Goal: Communication & Community: Share content

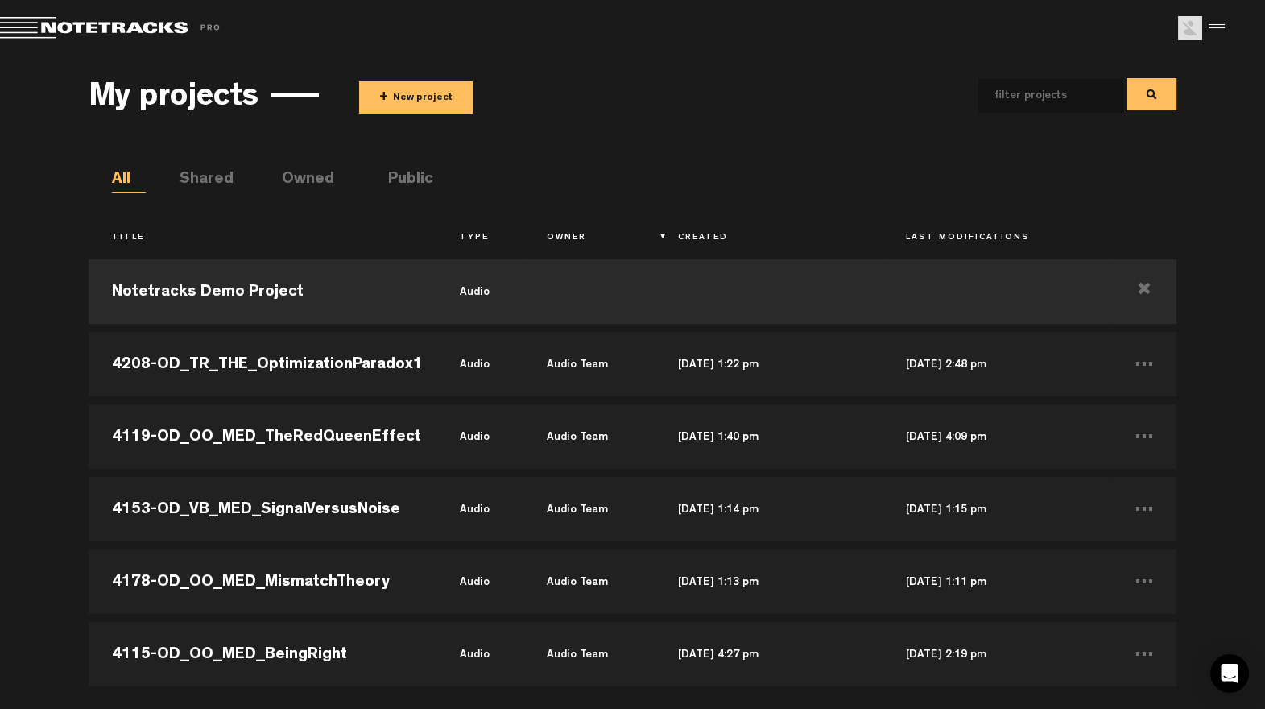
click at [428, 95] on button "+ New project" at bounding box center [416, 97] width 114 height 32
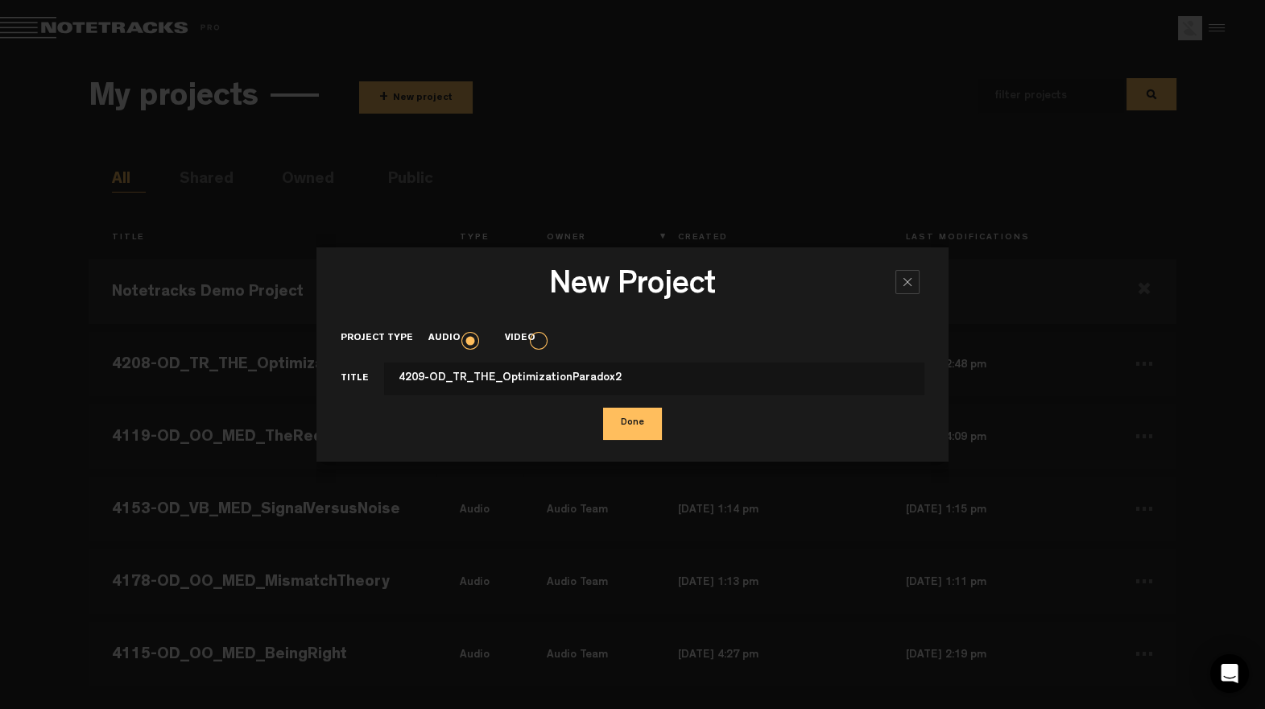
type input "4209-OD_TR_THE_OptimizationParadox2"
click at [615, 419] on button "Done" at bounding box center [632, 424] width 59 height 32
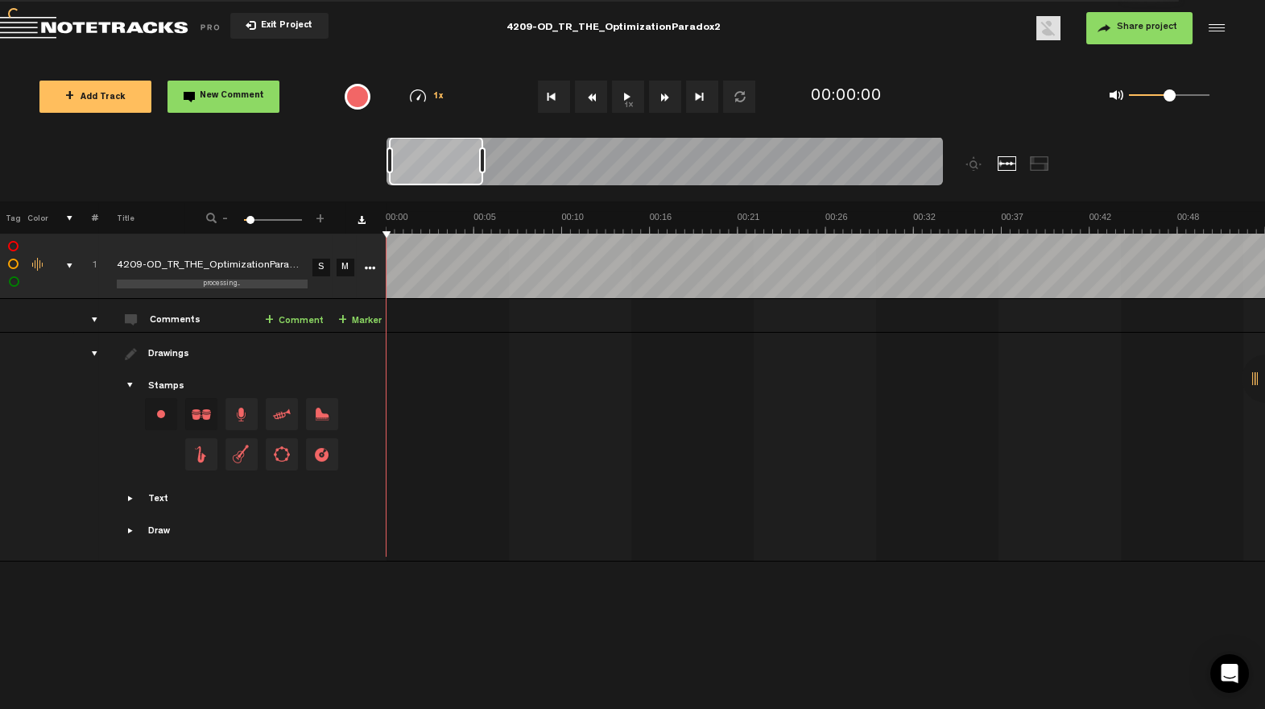
click at [1140, 20] on button "Share project" at bounding box center [1140, 28] width 106 height 32
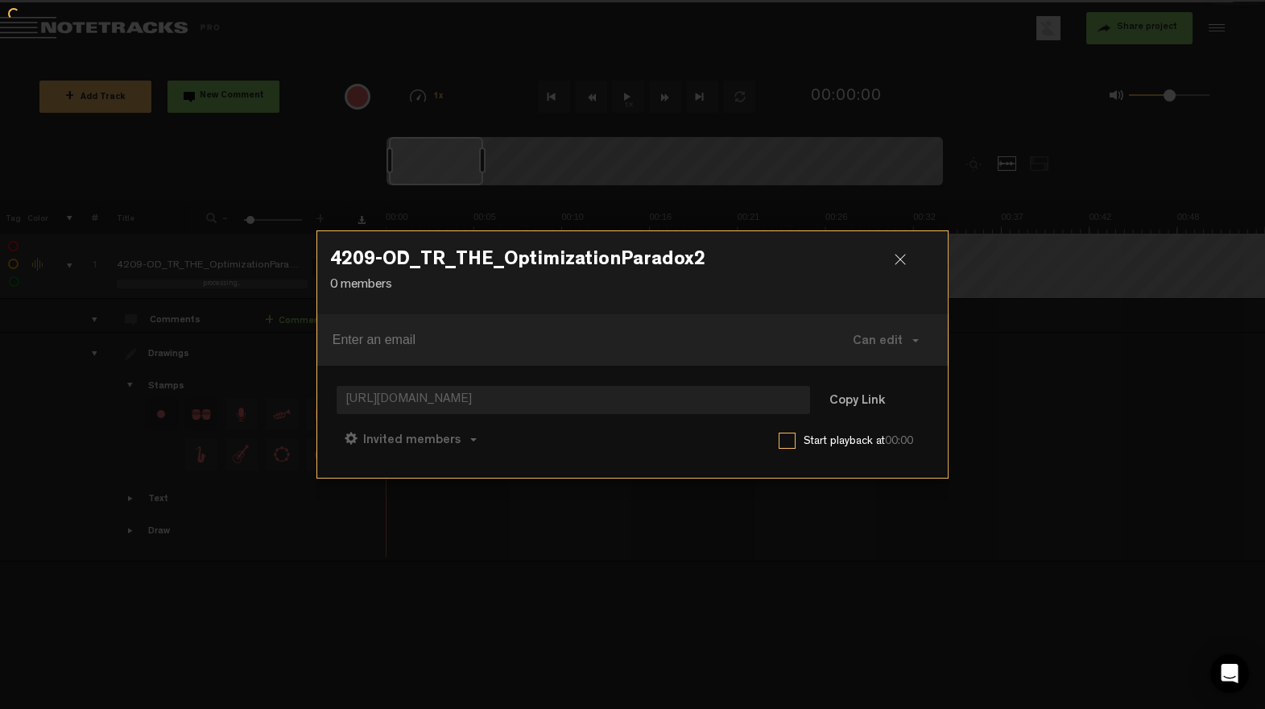
drag, startPoint x: 863, startPoint y: 391, endPoint x: 710, endPoint y: 435, distance: 158.3
click at [863, 391] on button "Copy Link" at bounding box center [858, 401] width 88 height 32
click at [470, 434] on span "Can comment" at bounding box center [482, 440] width 82 height 13
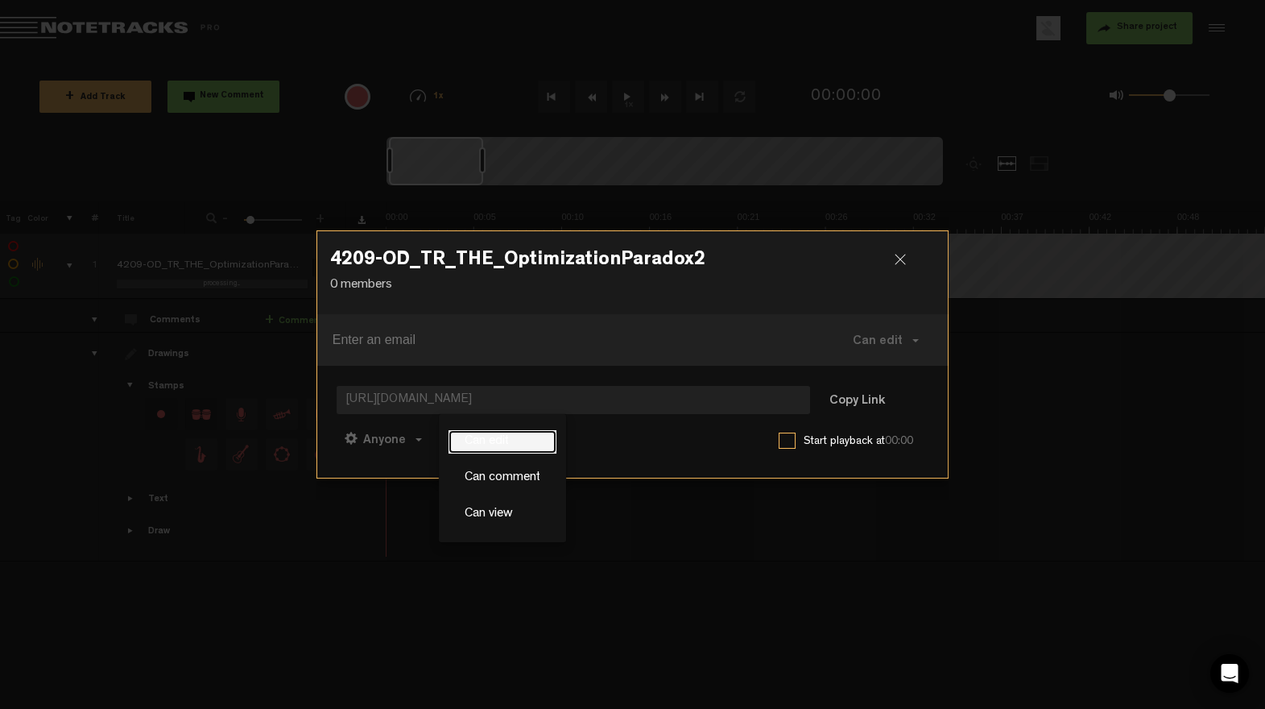
click at [510, 437] on link "Can edit" at bounding box center [503, 441] width 108 height 23
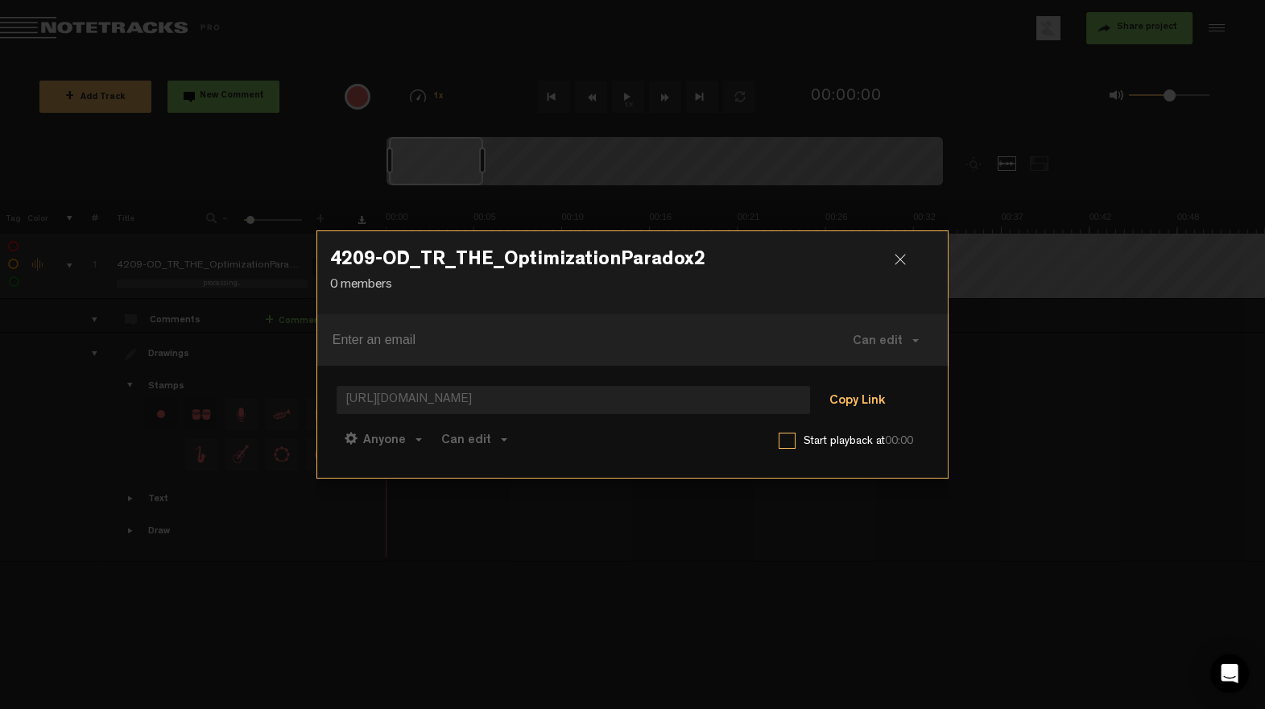
click at [857, 398] on button "Copy Link" at bounding box center [858, 401] width 88 height 32
click at [903, 256] on div at bounding box center [907, 266] width 24 height 24
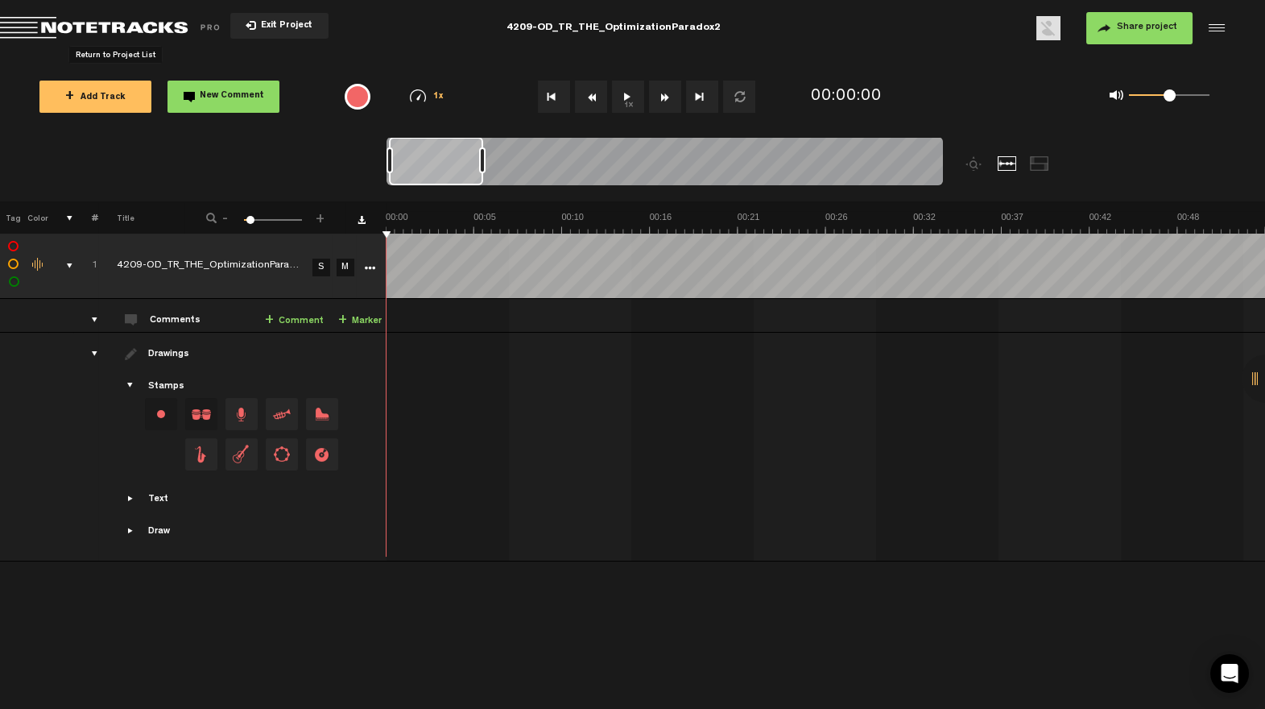
click at [126, 23] on span "Return to Project List" at bounding box center [113, 28] width 226 height 23
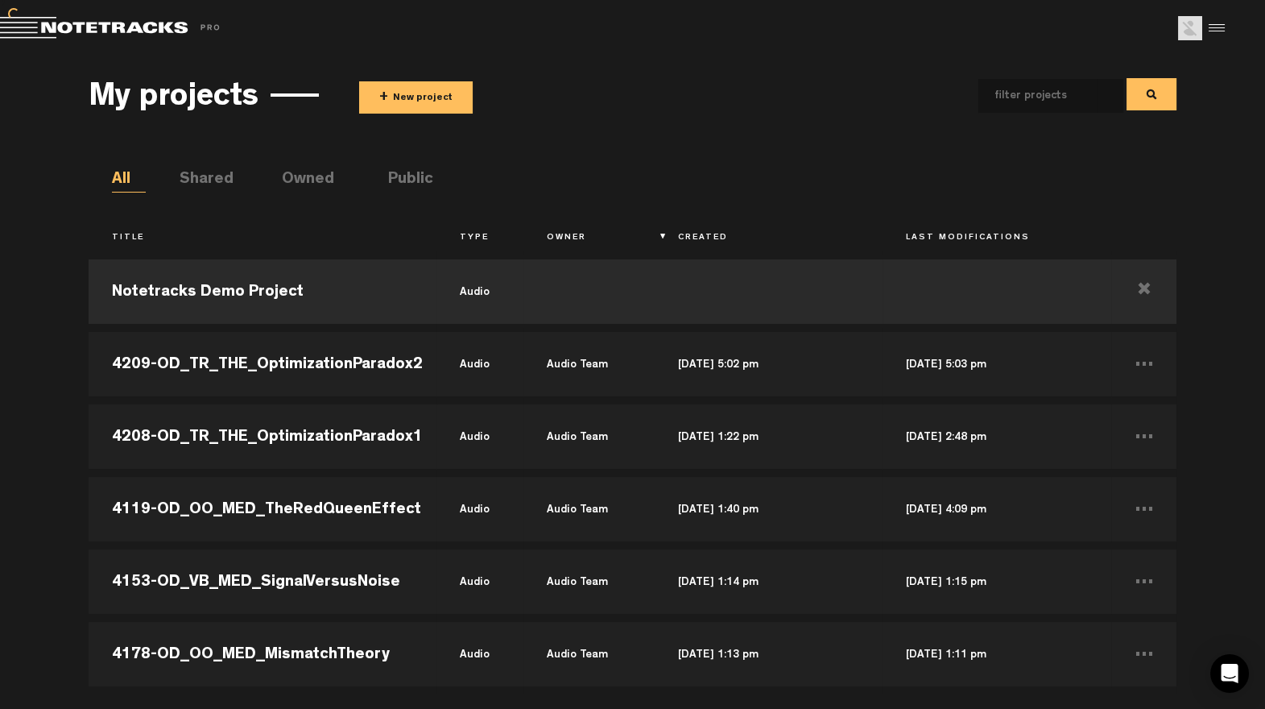
click at [429, 96] on button "+ New project" at bounding box center [416, 97] width 114 height 32
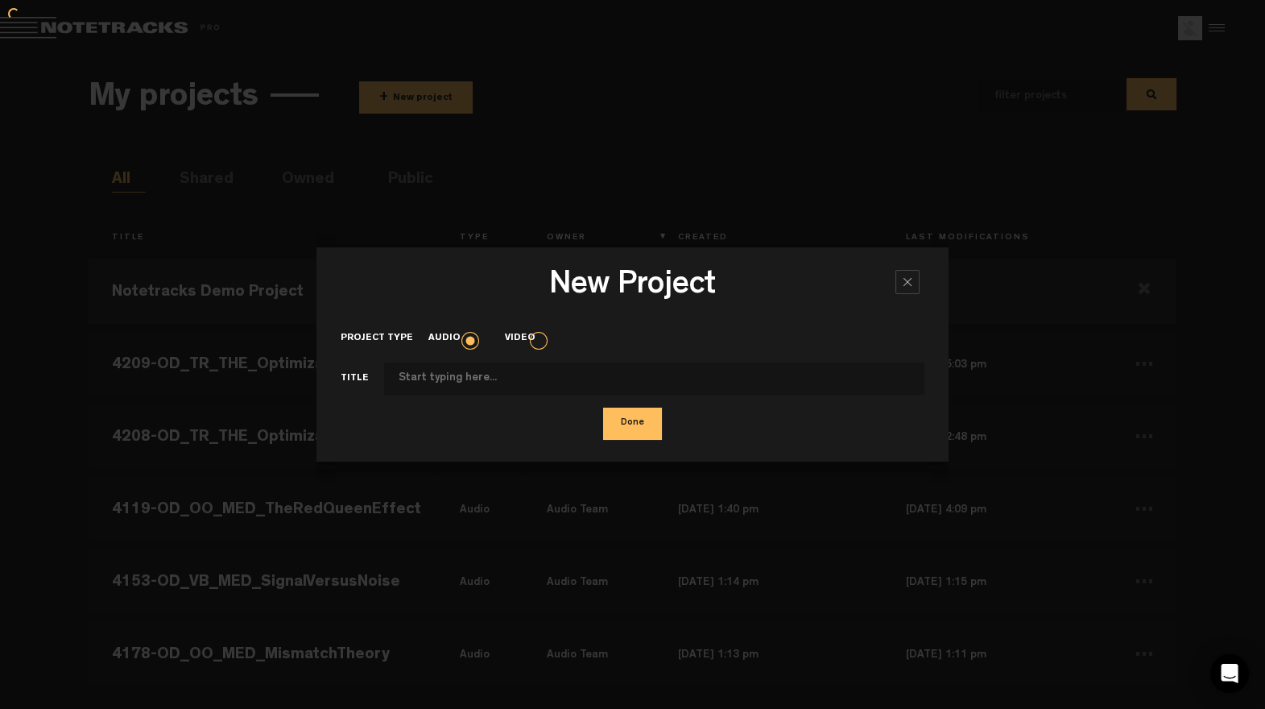
type input "OPTIMIZATION PARADOX - 15 second Teaser (wav format).wav"
click at [726, 378] on input "OPTIMIZATION PARADOX - 15 second Teaser (wav format).wav" at bounding box center [654, 378] width 541 height 32
click at [725, 378] on input "OPTIMIZATION PARADOX - 15 second Teaser (wav format).wav" at bounding box center [654, 378] width 541 height 32
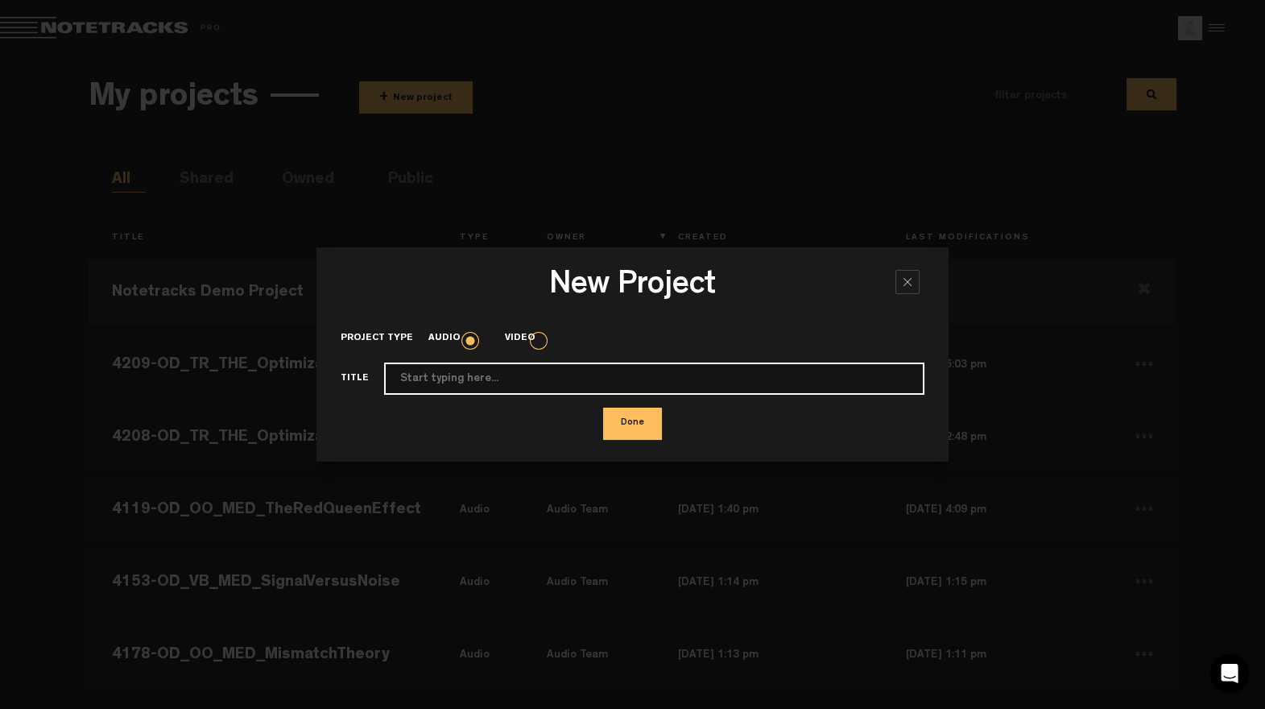
paste input "4207-OD_TR_THE_OptimizationParadoxIntro"
type input "4207-OD_TR_THE_OptimizationParadoxIntro"
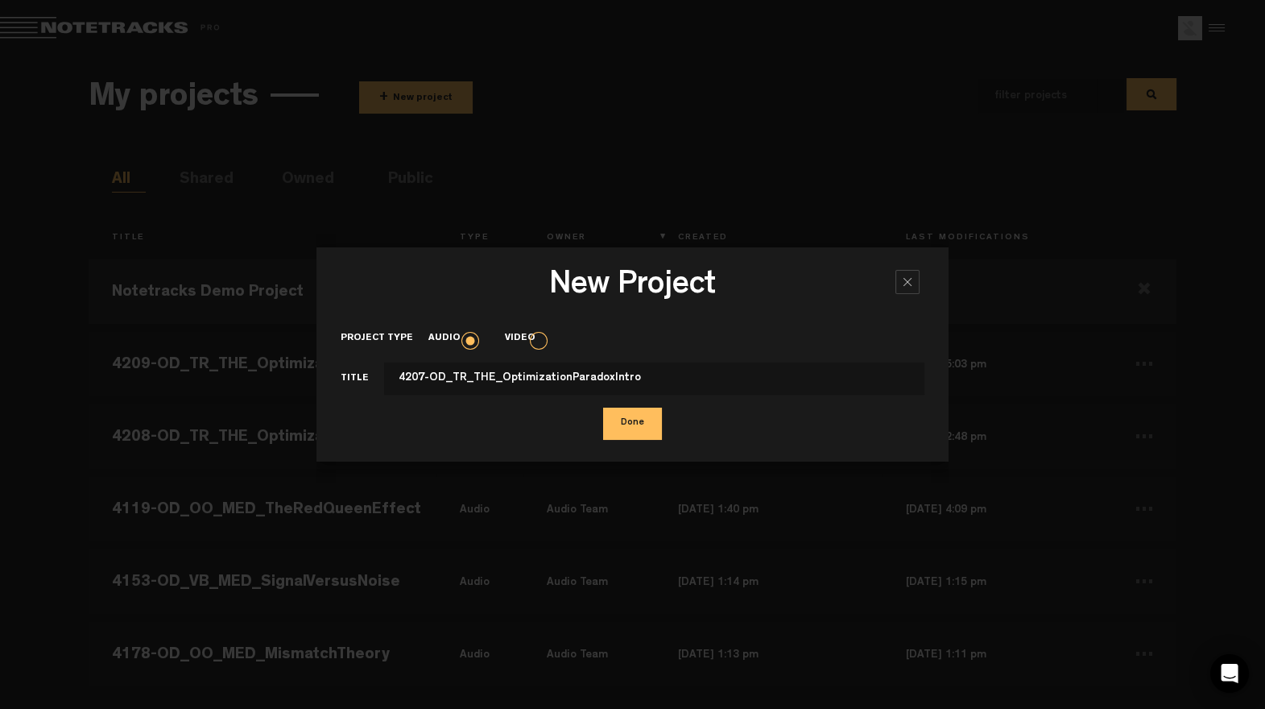
click at [657, 407] on form "Project type Audio Video Title 4207-OD_TR_THE_OptimizationParadoxIntro Done" at bounding box center [633, 381] width 585 height 118
click at [648, 416] on button "Done" at bounding box center [632, 424] width 59 height 32
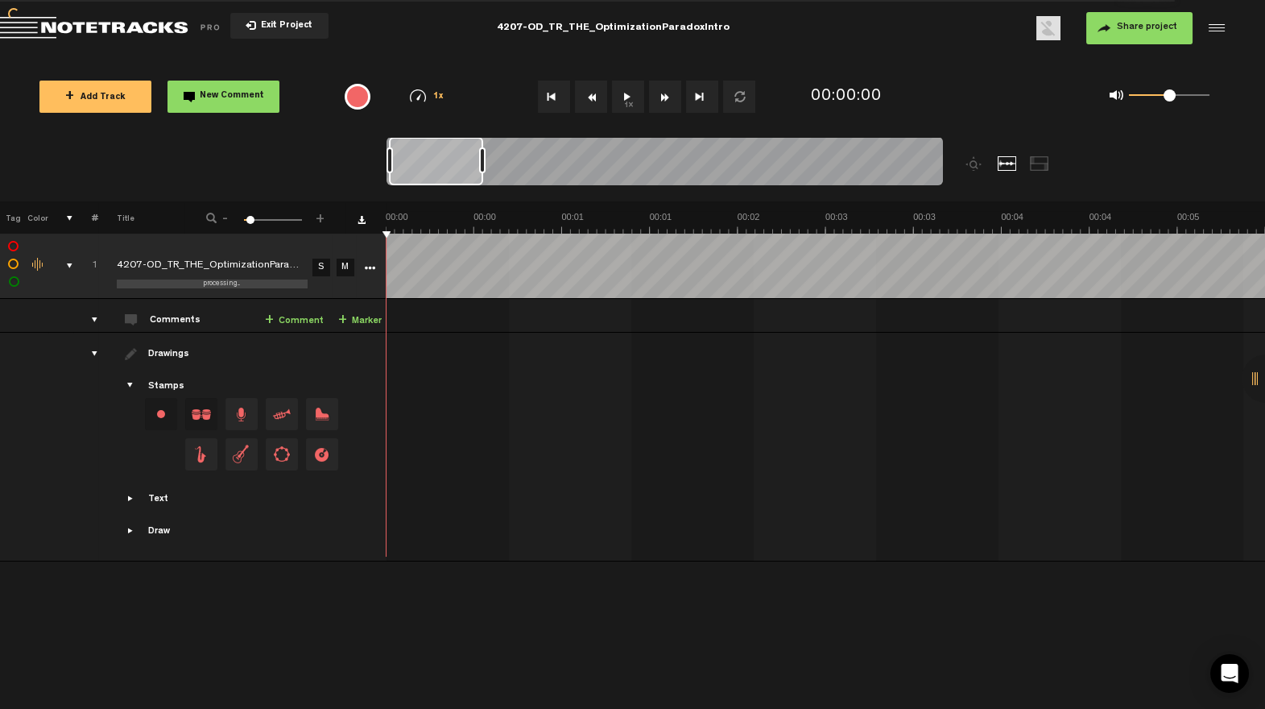
click at [1143, 31] on span "Share project" at bounding box center [1147, 28] width 60 height 10
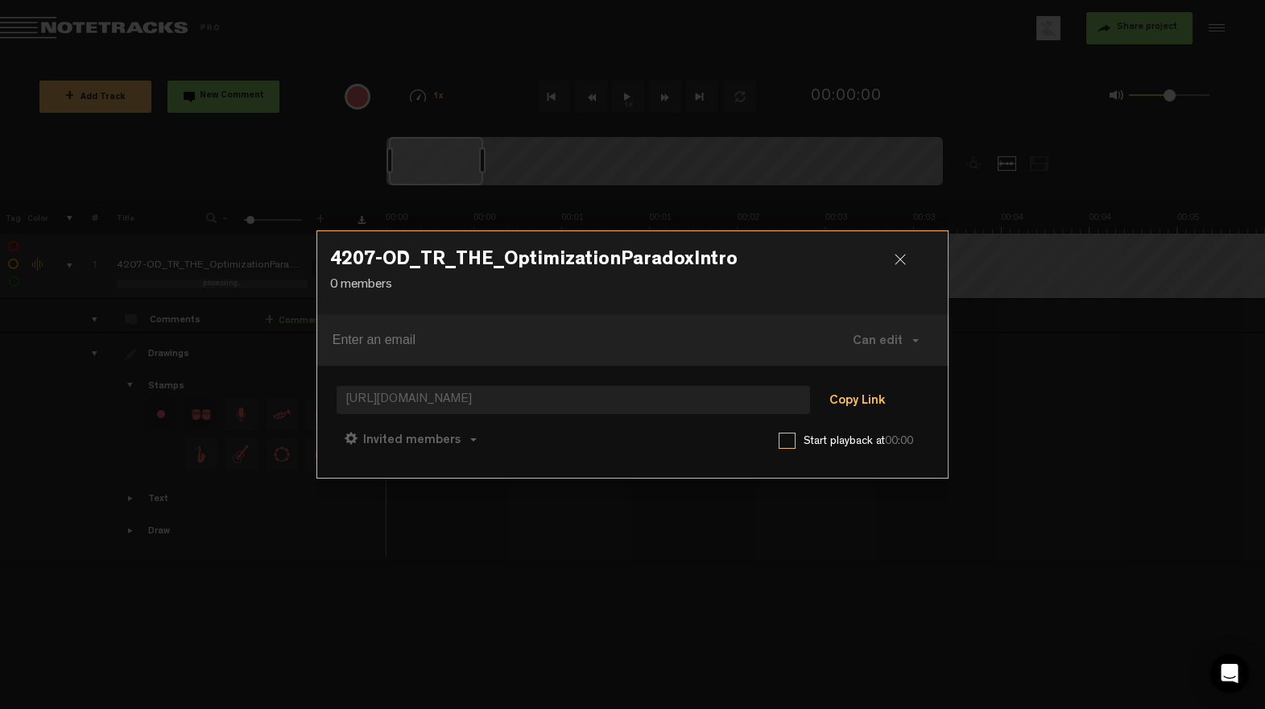
click at [865, 405] on button "Copy Link" at bounding box center [858, 401] width 88 height 32
click at [528, 436] on button "Can comment" at bounding box center [490, 439] width 114 height 39
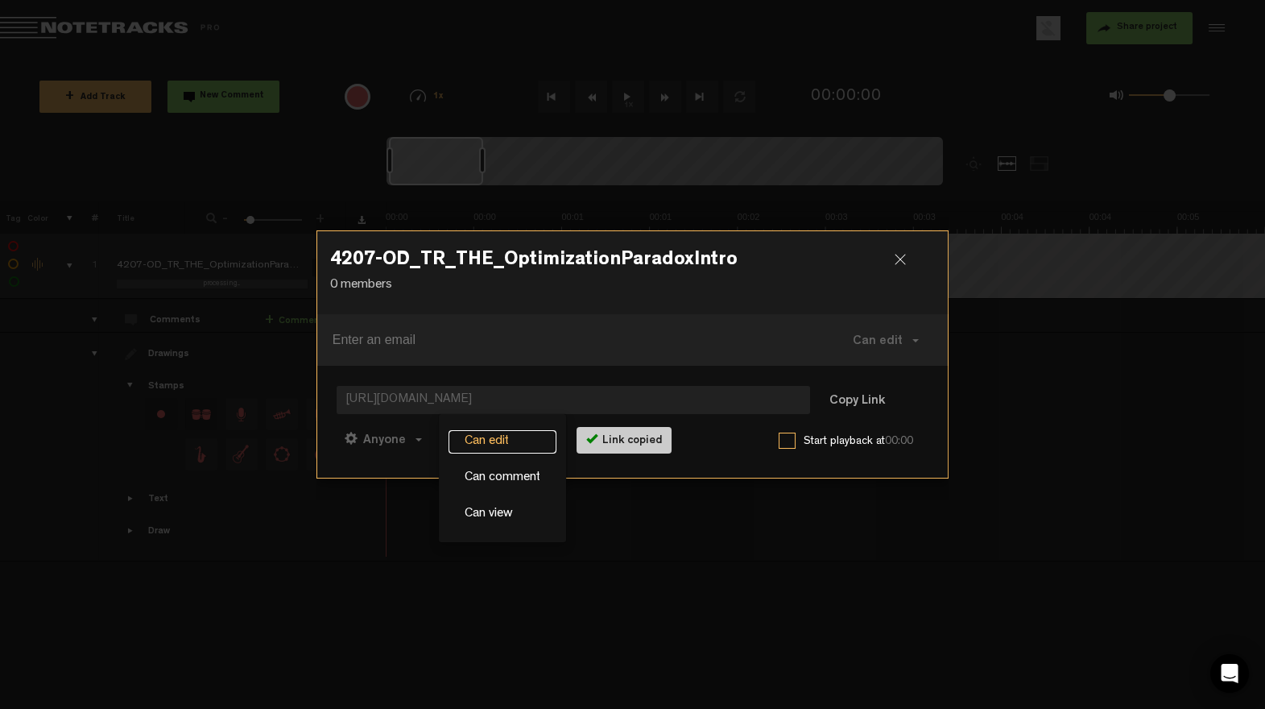
click at [499, 442] on link "Can edit" at bounding box center [503, 441] width 108 height 23
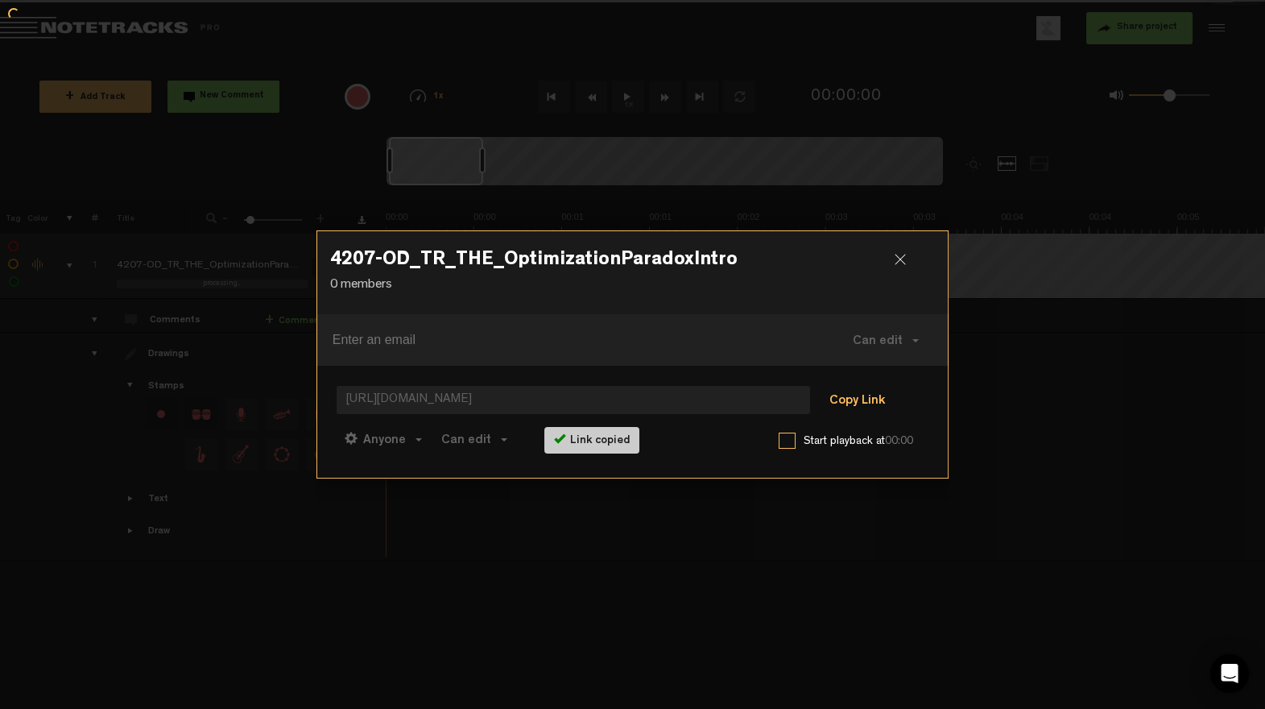
drag, startPoint x: 871, startPoint y: 400, endPoint x: 876, endPoint y: 386, distance: 14.8
click at [871, 400] on button "Copy Link" at bounding box center [858, 401] width 88 height 32
drag, startPoint x: 900, startPoint y: 257, endPoint x: 890, endPoint y: 429, distance: 171.8
click at [900, 258] on div at bounding box center [907, 266] width 24 height 24
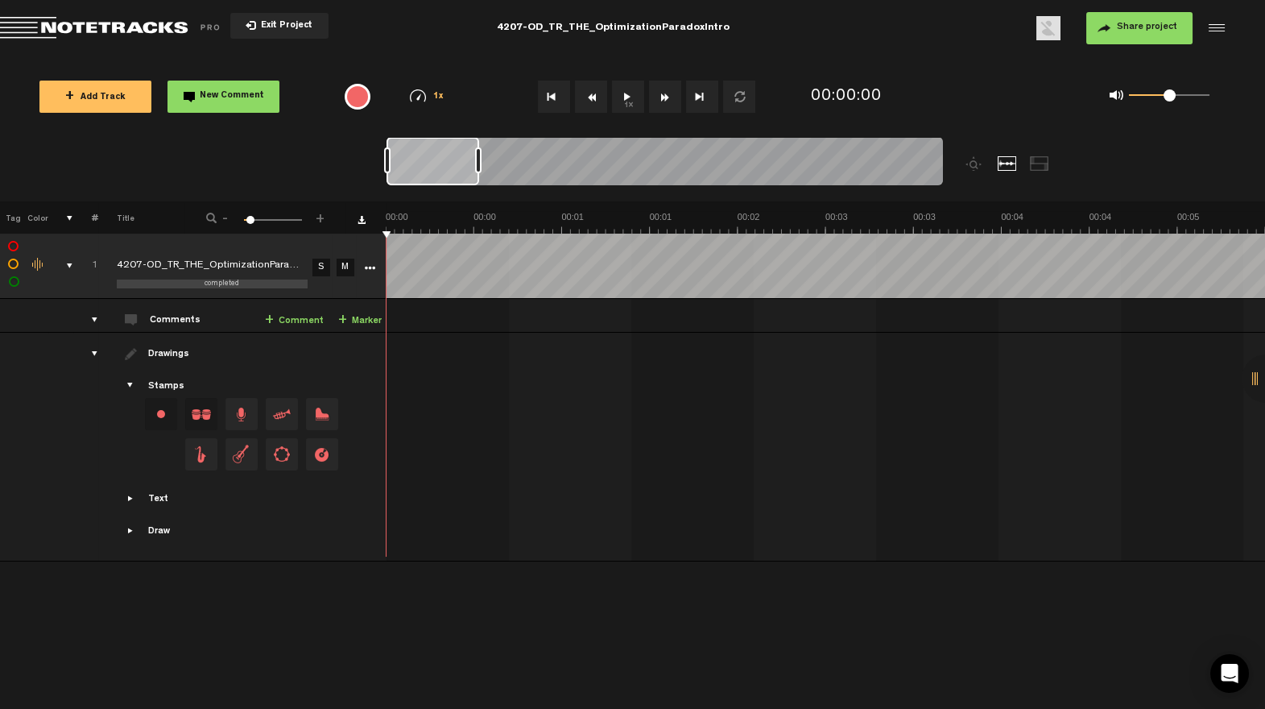
scroll to position [0, 4384]
drag, startPoint x: 556, startPoint y: 168, endPoint x: 889, endPoint y: 387, distance: 399.0
click at [1265, 48] on div "X Your screen size is currently not optimal for this view. X Exit Project 4207-…" at bounding box center [632, 24] width 1265 height 48
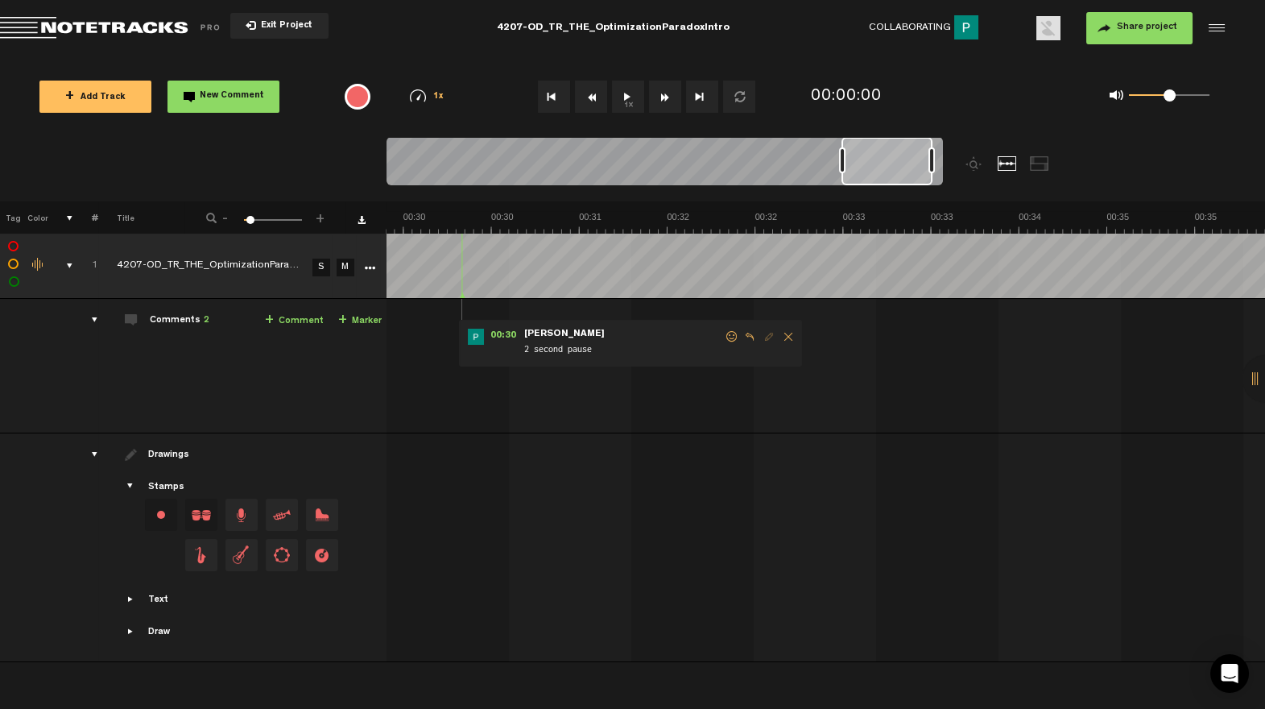
scroll to position [0, 4399]
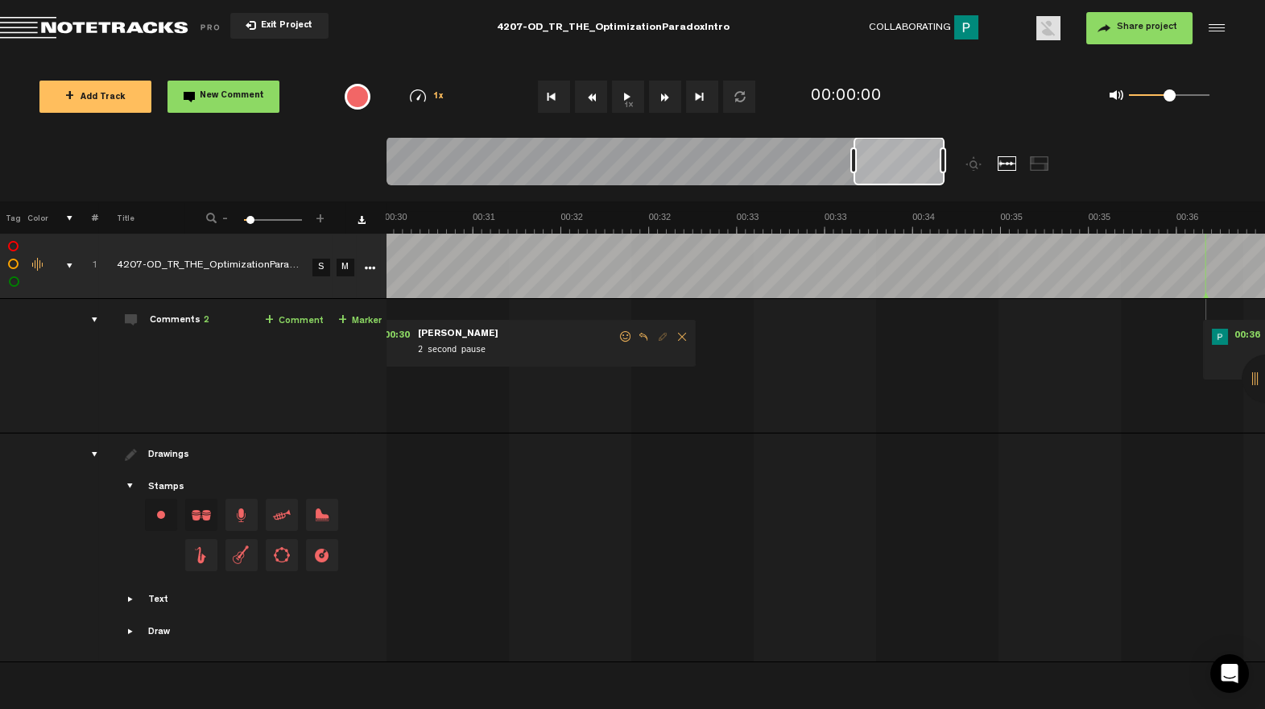
drag, startPoint x: 897, startPoint y: 170, endPoint x: 974, endPoint y: 210, distance: 86.5
click at [973, 56] on div "Loading... + Add Track New Comment 1x 0.25x 0.5x 0.75x 1x 1.25x 1.5x 1.75x 2x F…" at bounding box center [632, 56] width 1265 height 0
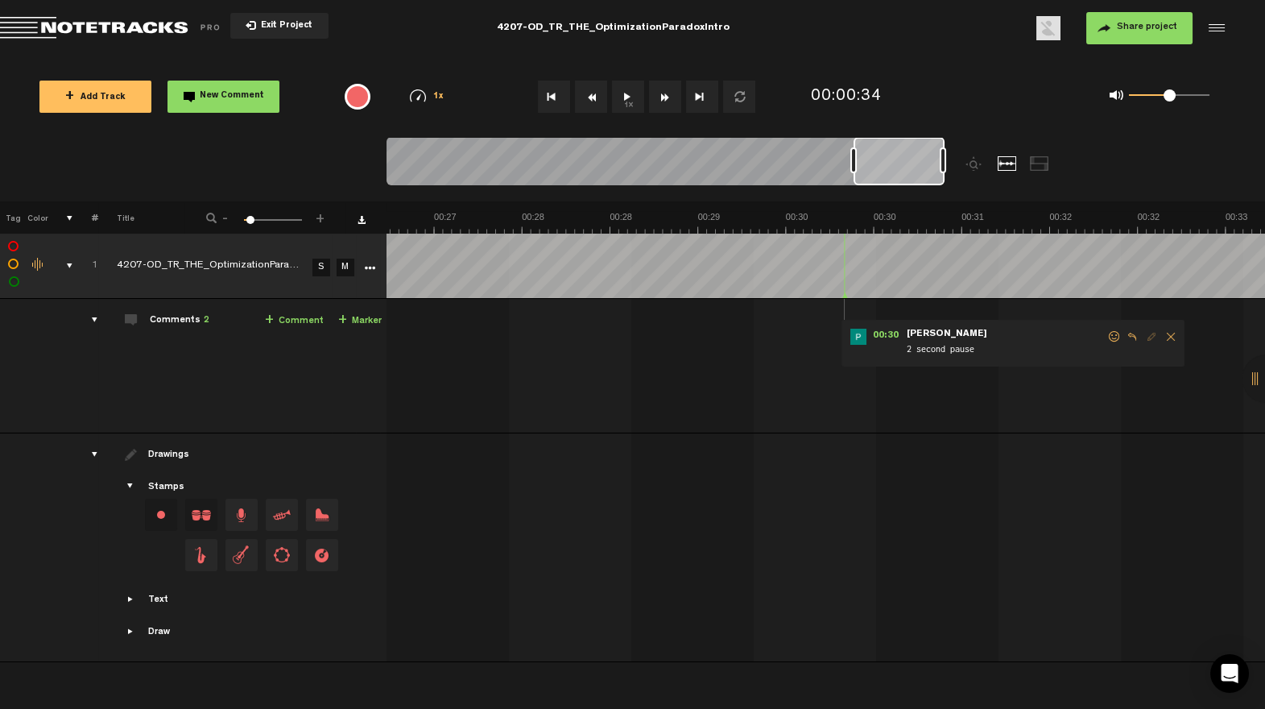
scroll to position [0, 2846]
click at [64, 263] on div "comments, stamps & drawings" at bounding box center [63, 266] width 25 height 16
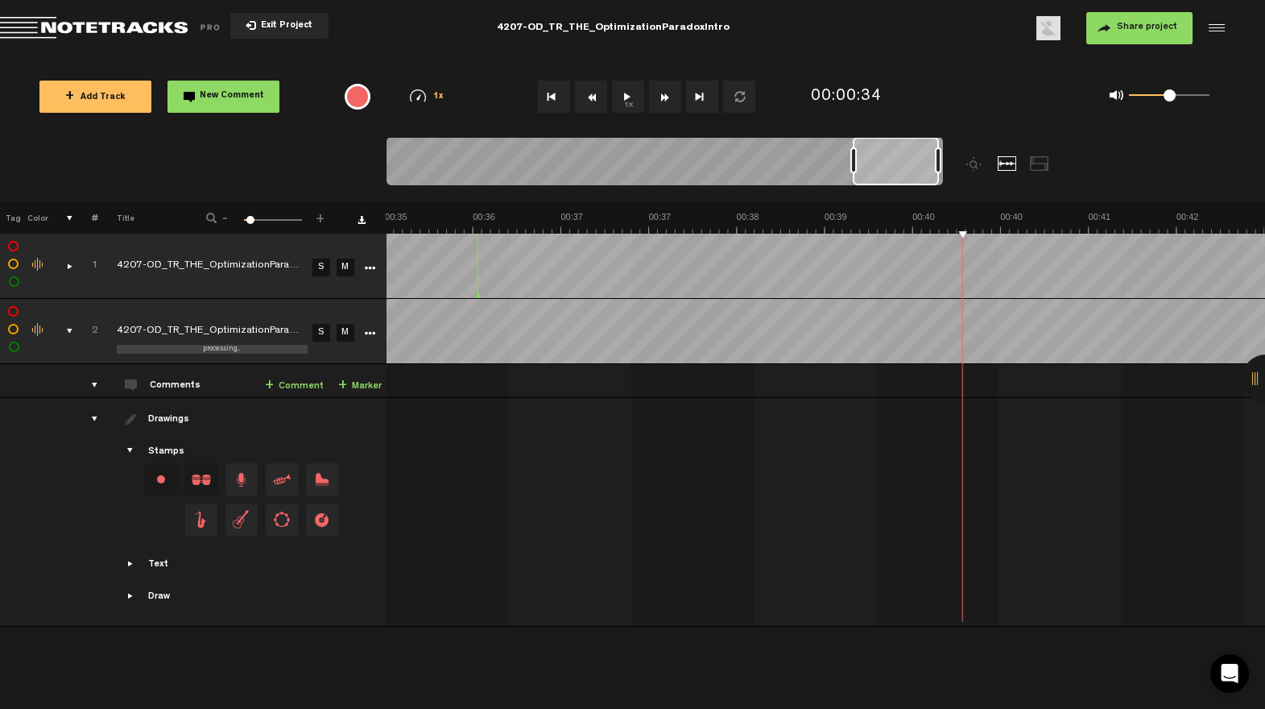
scroll to position [0, 4302]
click at [1122, 35] on button "Share project" at bounding box center [1140, 28] width 106 height 32
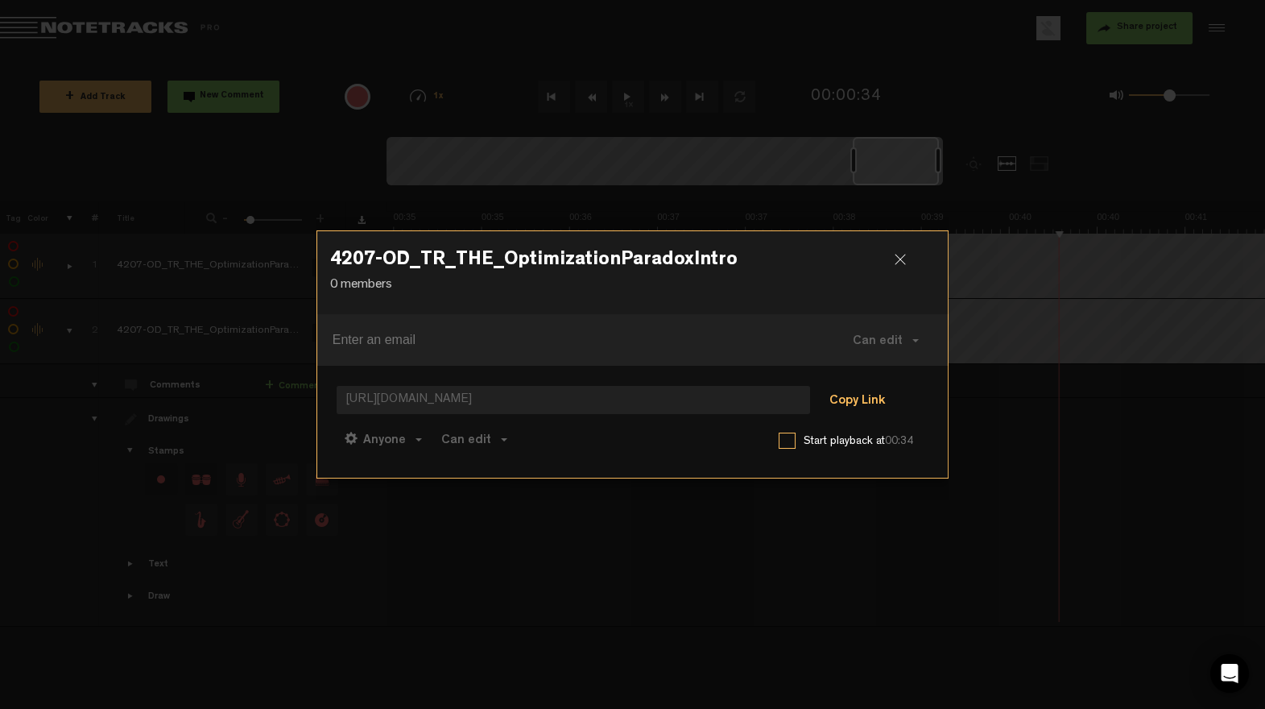
click at [867, 396] on button "Copy Link" at bounding box center [858, 401] width 88 height 32
click at [494, 437] on button "Can edit" at bounding box center [474, 439] width 82 height 39
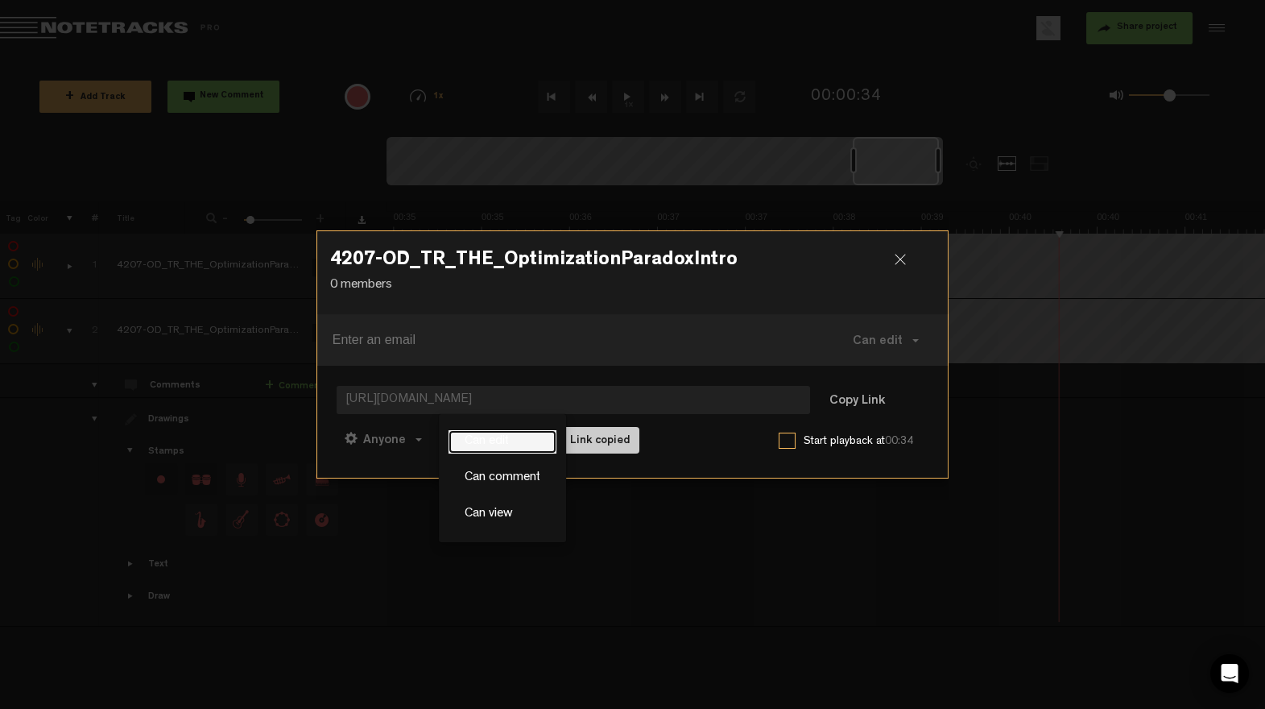
click at [493, 437] on link "Can edit" at bounding box center [503, 441] width 108 height 23
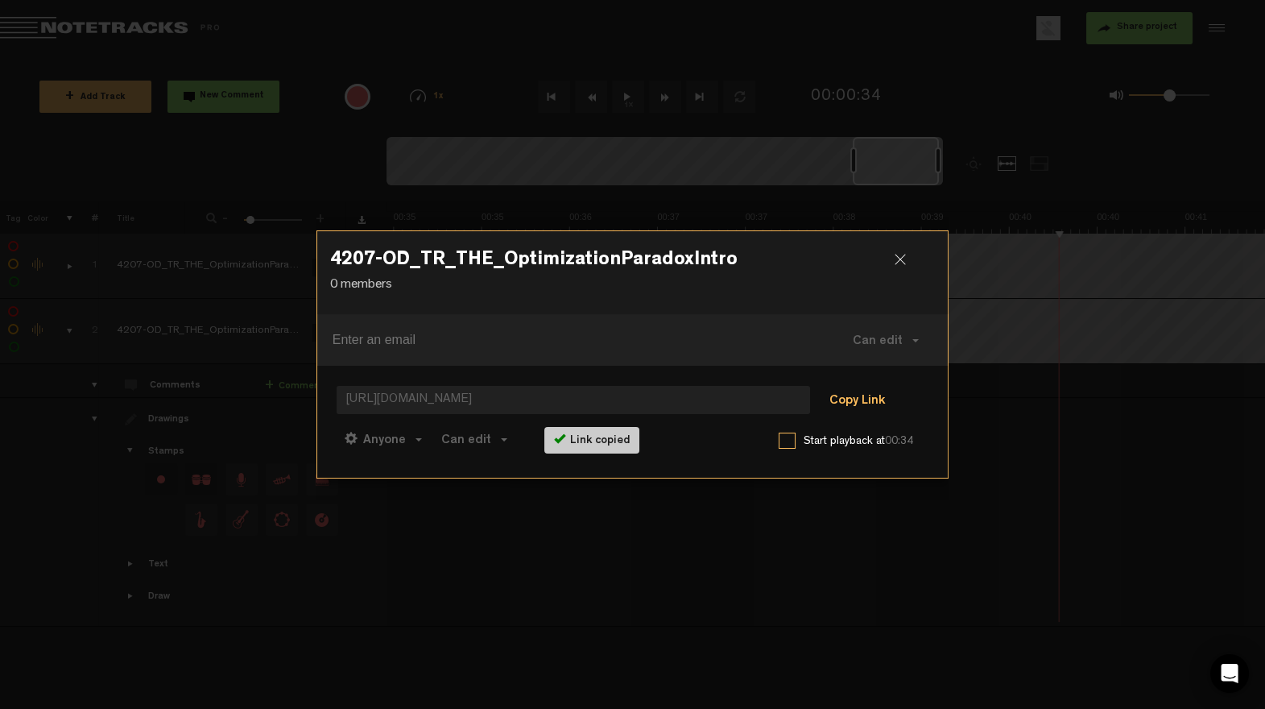
click at [875, 394] on button "Copy Link" at bounding box center [858, 401] width 88 height 32
click at [897, 261] on div at bounding box center [907, 266] width 24 height 24
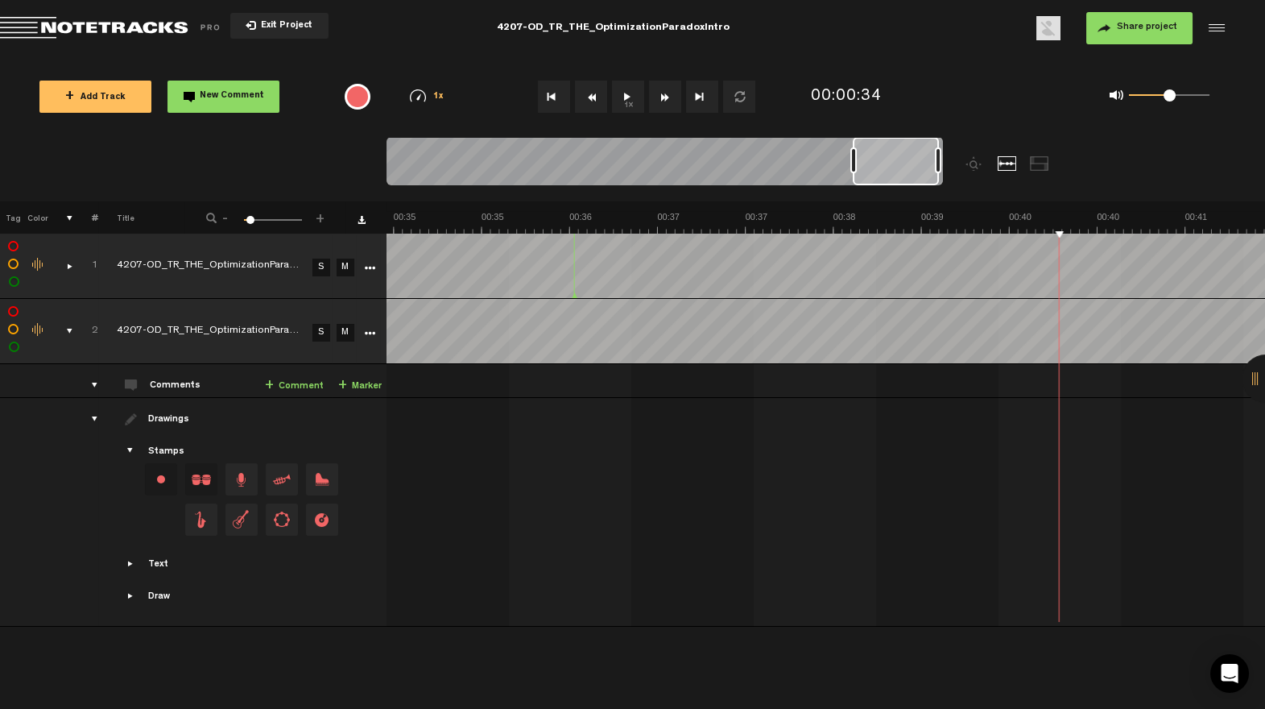
click at [99, 48] on md-toolbar "Exit Project 4207-OD_TR_THE_OptimizationParadoxIntro Share project Save project" at bounding box center [632, 28] width 1265 height 56
click at [122, 20] on span "Return to Project List" at bounding box center [113, 28] width 226 height 23
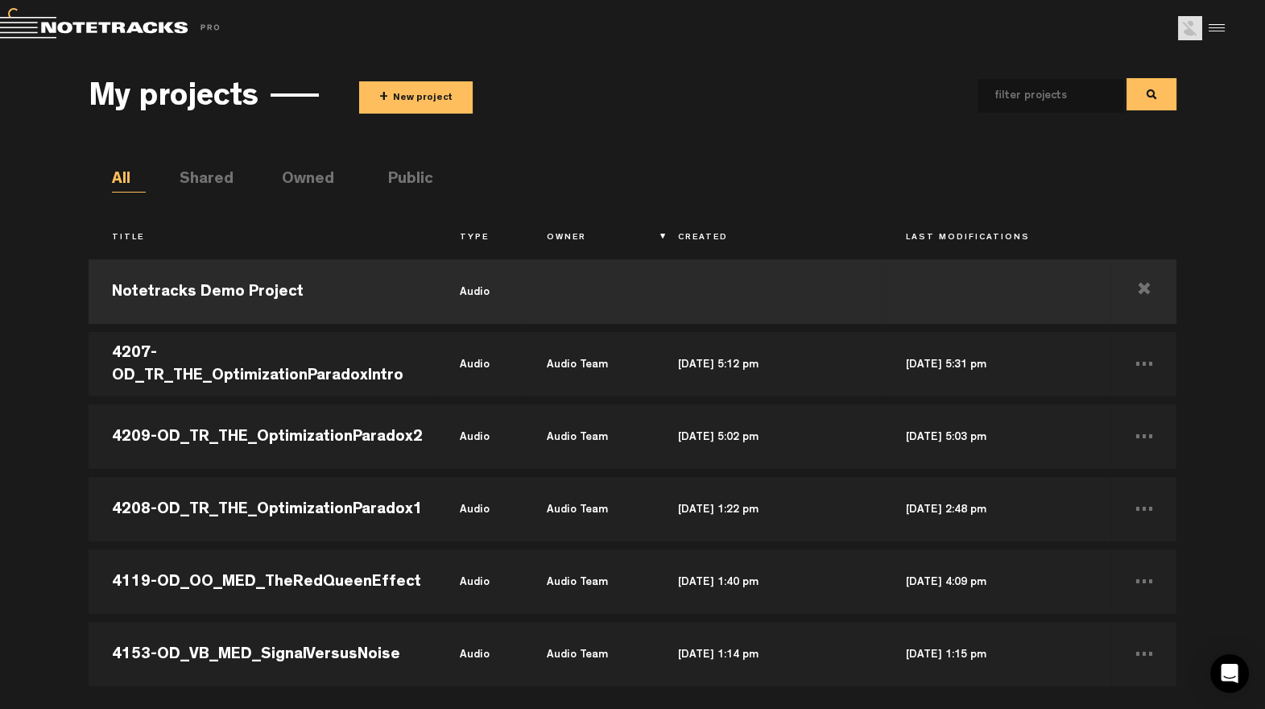
click at [437, 99] on button "+ New project" at bounding box center [416, 97] width 114 height 32
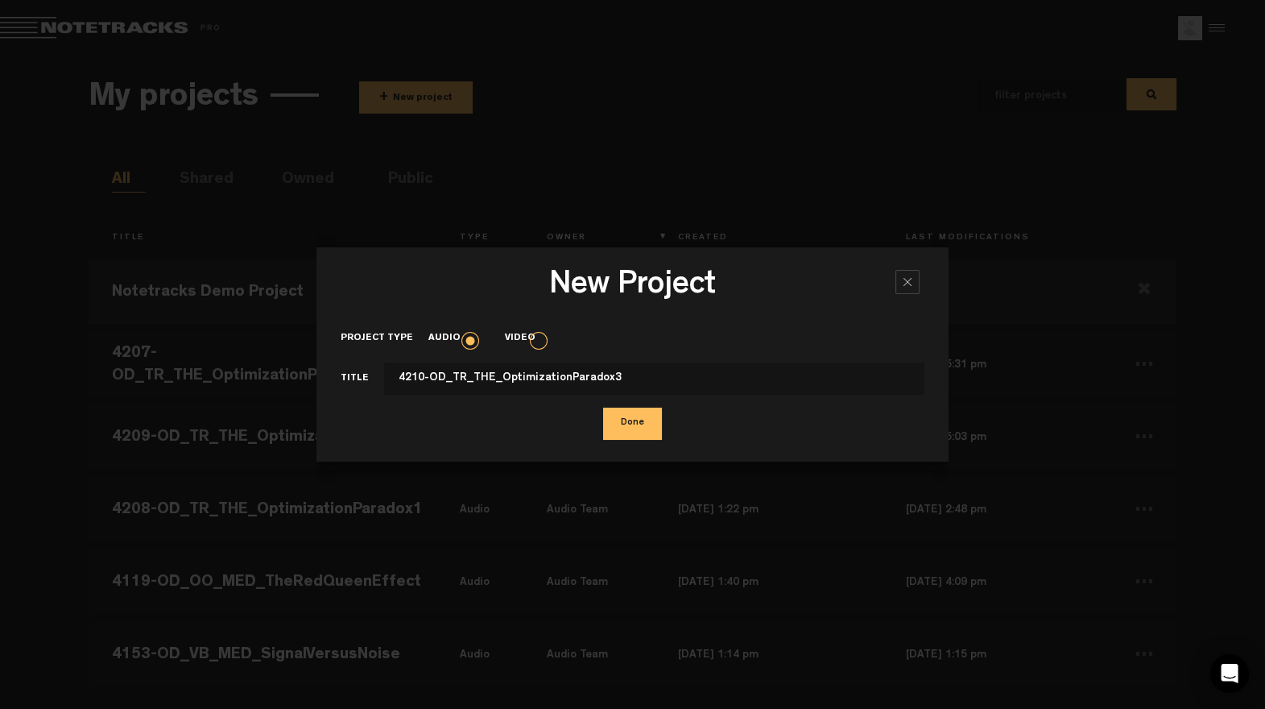
type input "4210-OD_TR_THE_OptimizationParadox3"
click at [653, 424] on button "Done" at bounding box center [632, 424] width 59 height 32
